Goal: Task Accomplishment & Management: Manage account settings

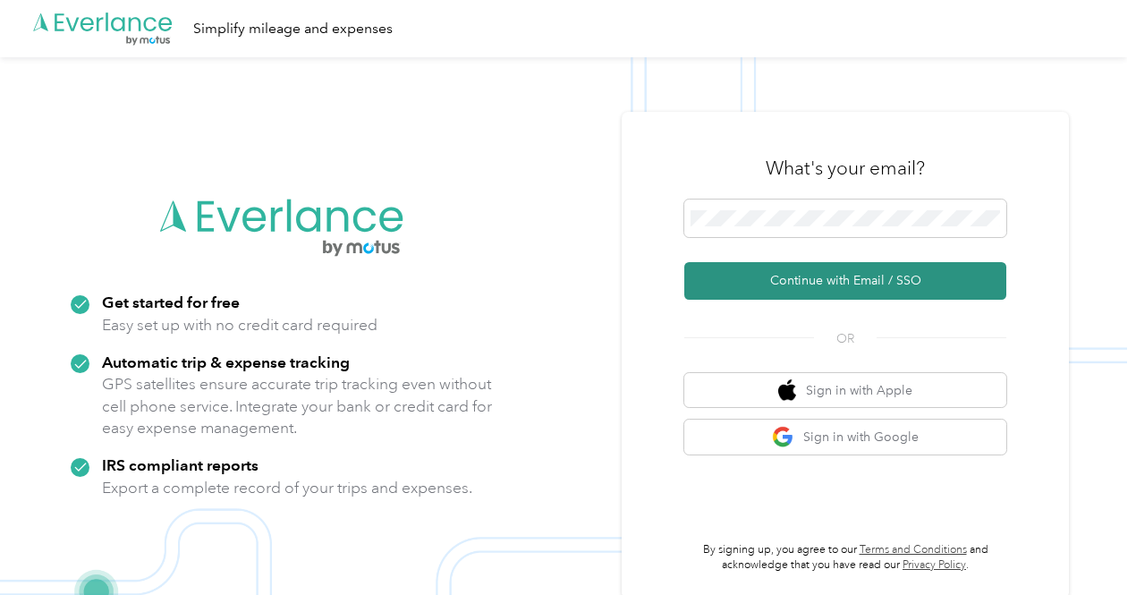
click at [800, 274] on button "Continue with Email / SSO" at bounding box center [845, 281] width 322 height 38
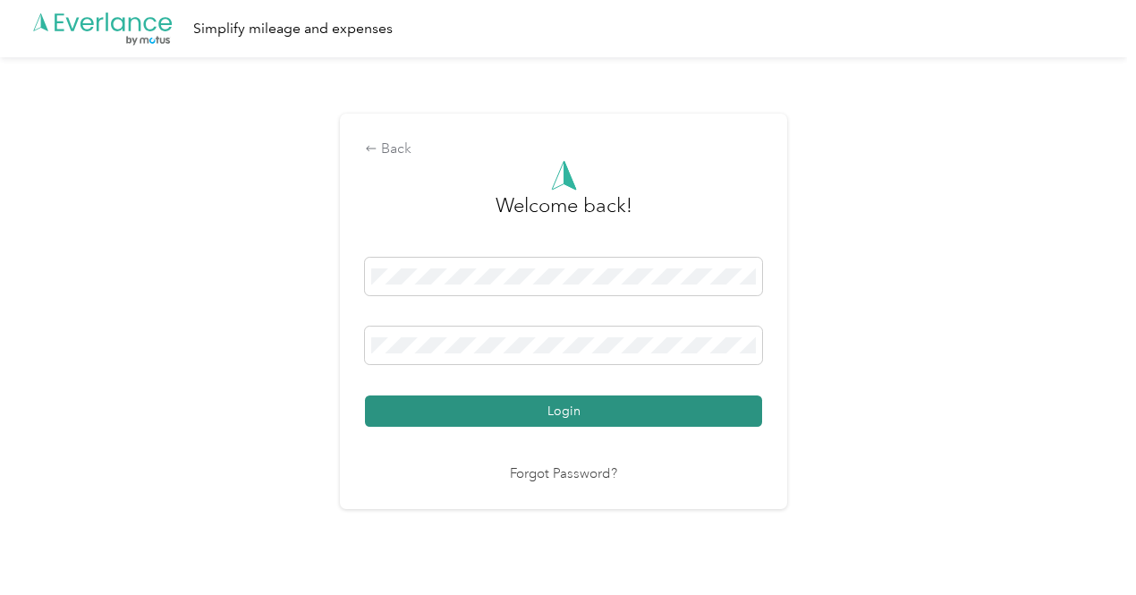
click at [616, 412] on button "Login" at bounding box center [563, 410] width 397 height 31
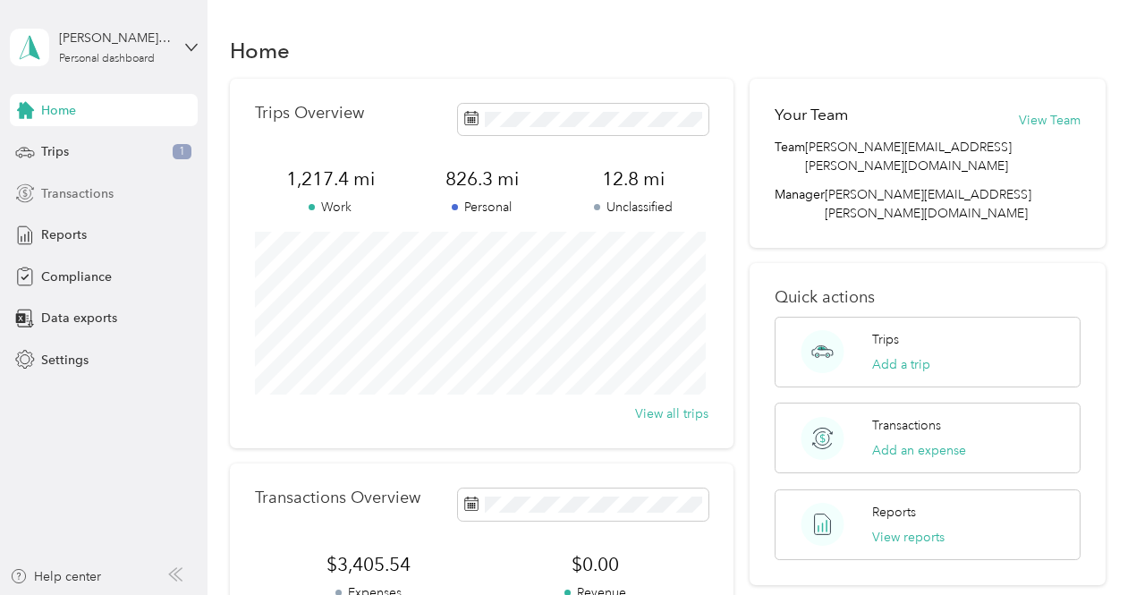
click at [96, 190] on span "Transactions" at bounding box center [77, 193] width 72 height 19
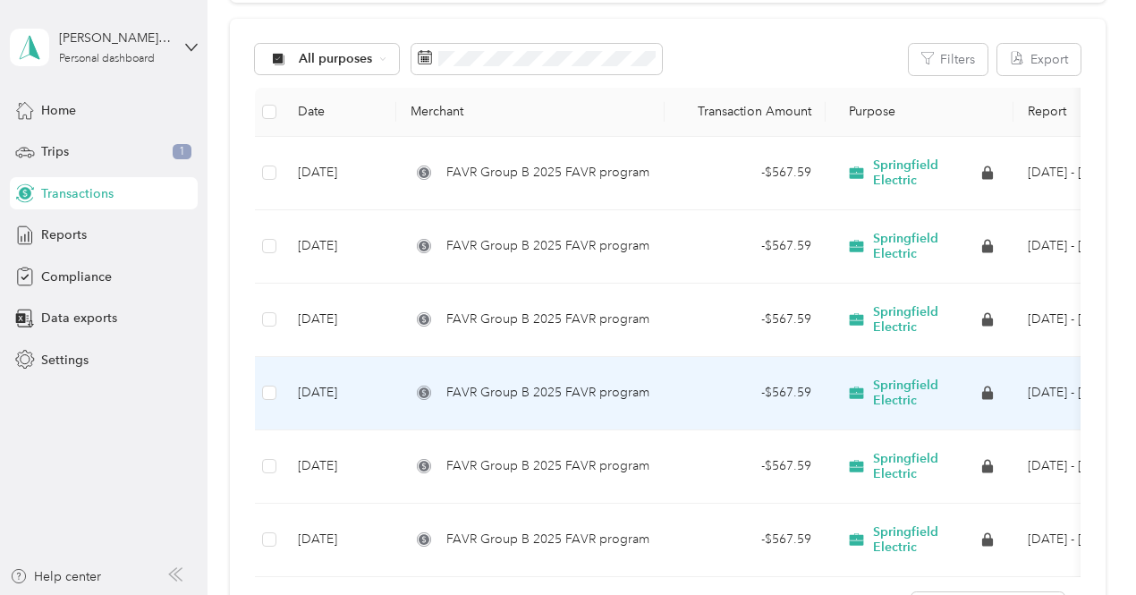
scroll to position [89, 0]
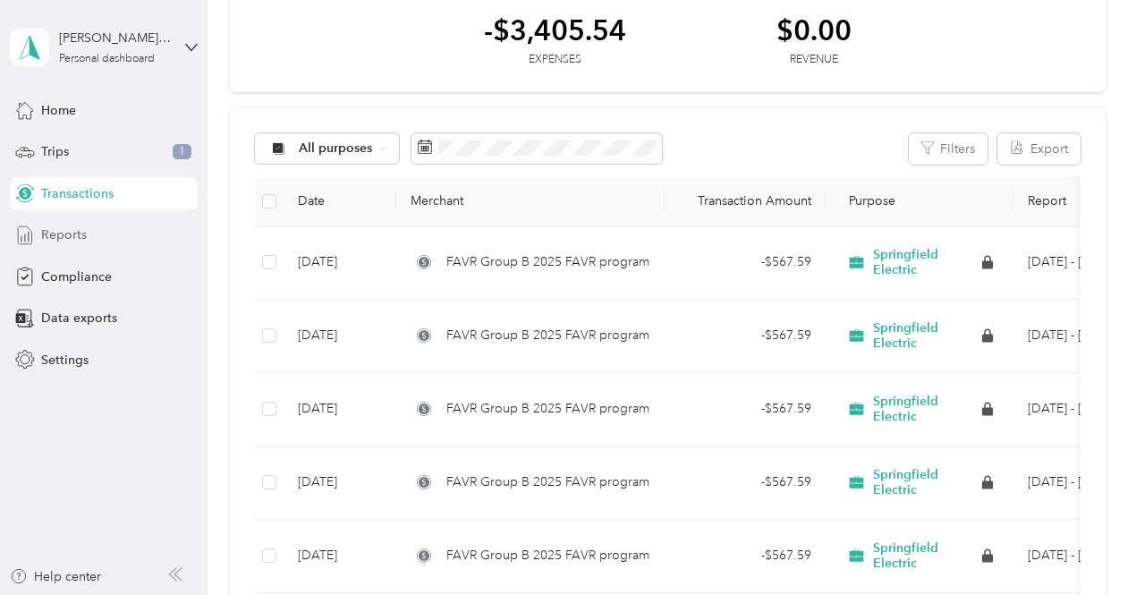
click at [89, 226] on div "Reports" at bounding box center [104, 235] width 188 height 32
